Goal: Information Seeking & Learning: Learn about a topic

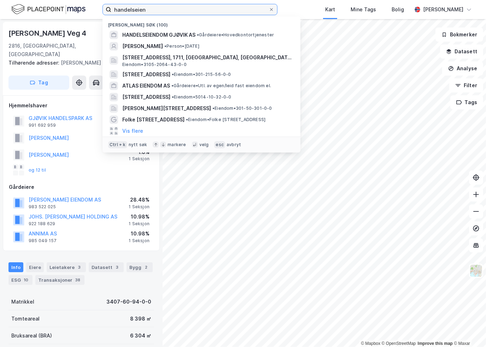
click at [163, 6] on input "handelseien" at bounding box center [189, 9] width 157 height 11
click at [273, 10] on icon at bounding box center [271, 9] width 4 height 4
click at [268, 10] on input "handelseien" at bounding box center [189, 9] width 157 height 11
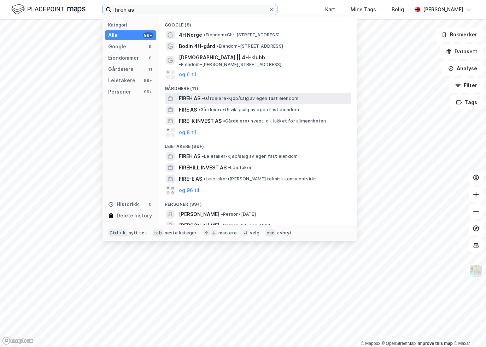
type input "fireh as"
click at [198, 94] on span "FIREH AS" at bounding box center [190, 98] width 22 height 8
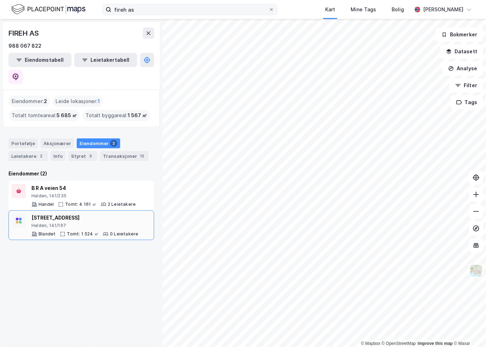
click at [102, 214] on div "[STREET_ADDRESS]" at bounding box center [84, 218] width 107 height 8
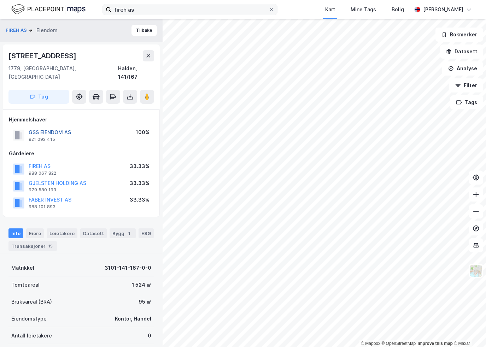
click at [0, 0] on button "GSS EIENDOM AS" at bounding box center [0, 0] width 0 height 0
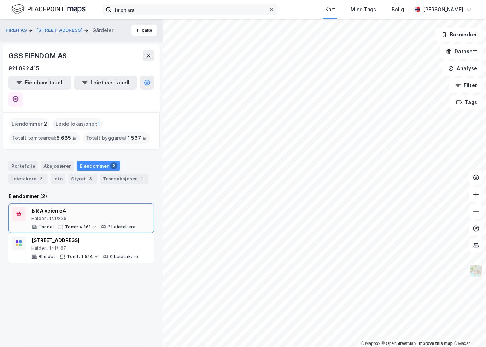
click at [83, 216] on div "Halden, 141/235" at bounding box center [83, 219] width 104 height 6
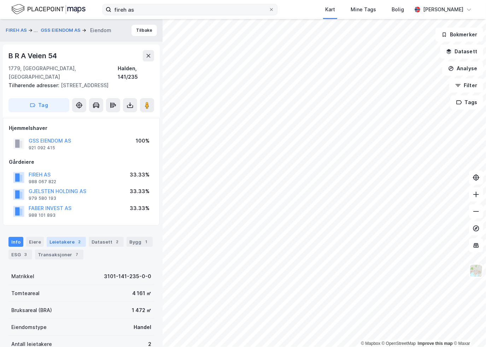
click at [67, 237] on div "Leietakere 2" at bounding box center [66, 242] width 39 height 10
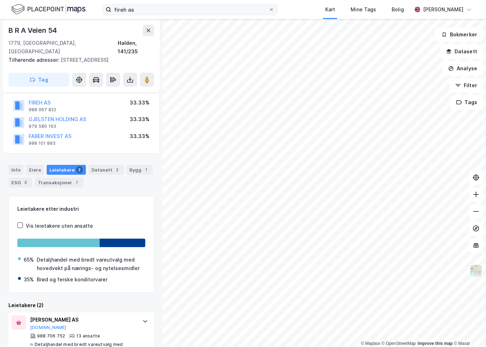
scroll to position [118, 0]
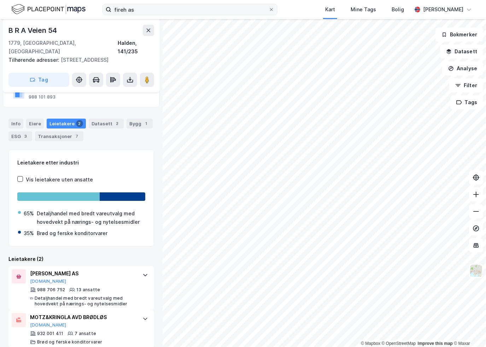
click at [26, 133] on div "3" at bounding box center [25, 136] width 7 height 7
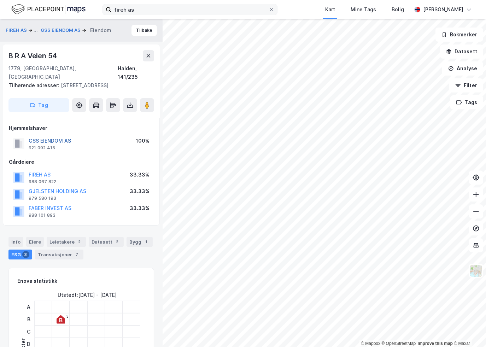
click at [0, 0] on button "GSS EIENDOM AS" at bounding box center [0, 0] width 0 height 0
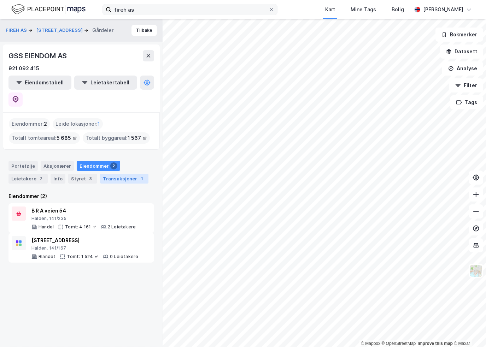
click at [106, 174] on div "Transaksjoner 1" at bounding box center [124, 179] width 48 height 10
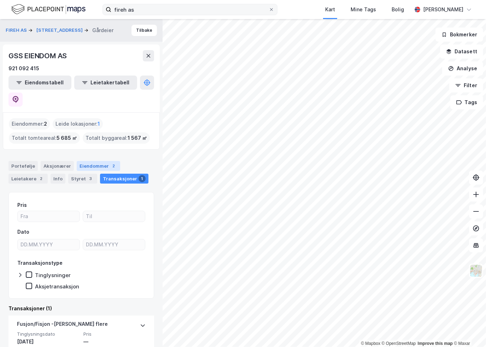
click at [89, 161] on div "Eiendommer 2" at bounding box center [98, 166] width 43 height 10
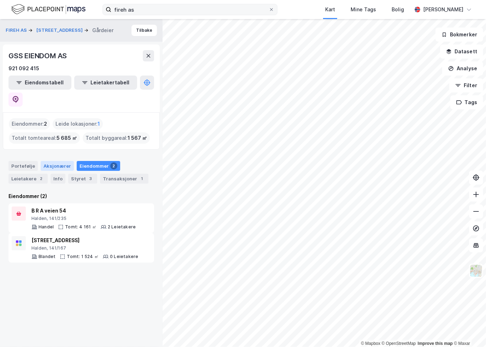
click at [50, 161] on div "Aksjonærer" at bounding box center [57, 166] width 33 height 10
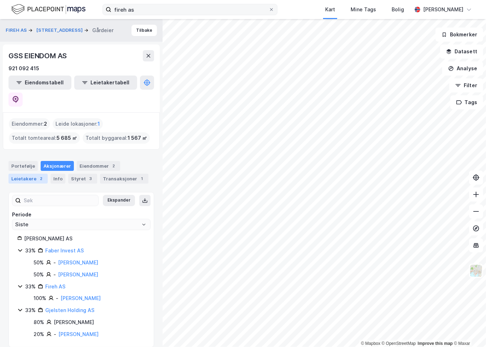
click at [20, 174] on div "Leietakere 2" at bounding box center [27, 179] width 39 height 10
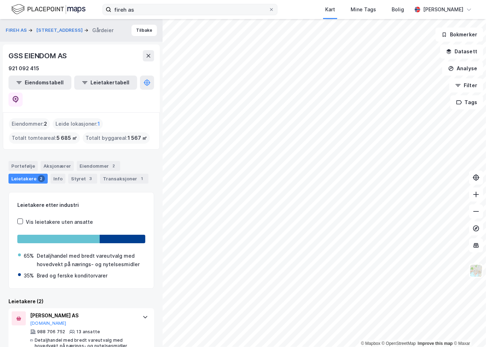
scroll to position [34, 0]
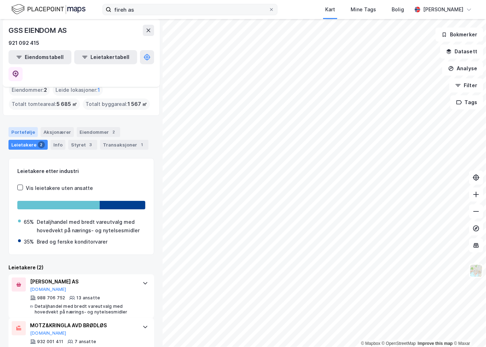
click at [26, 127] on div "Portefølje" at bounding box center [22, 132] width 29 height 10
